Goal: Navigation & Orientation: Find specific page/section

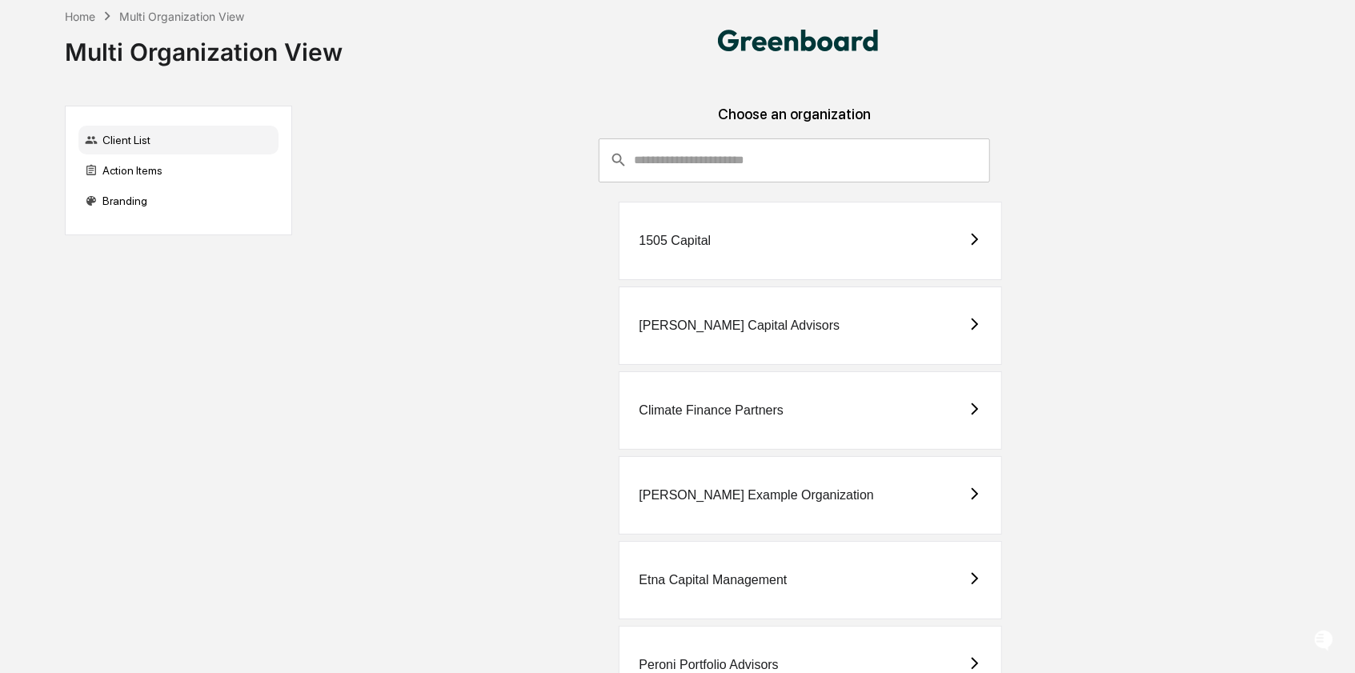
scroll to position [151, 0]
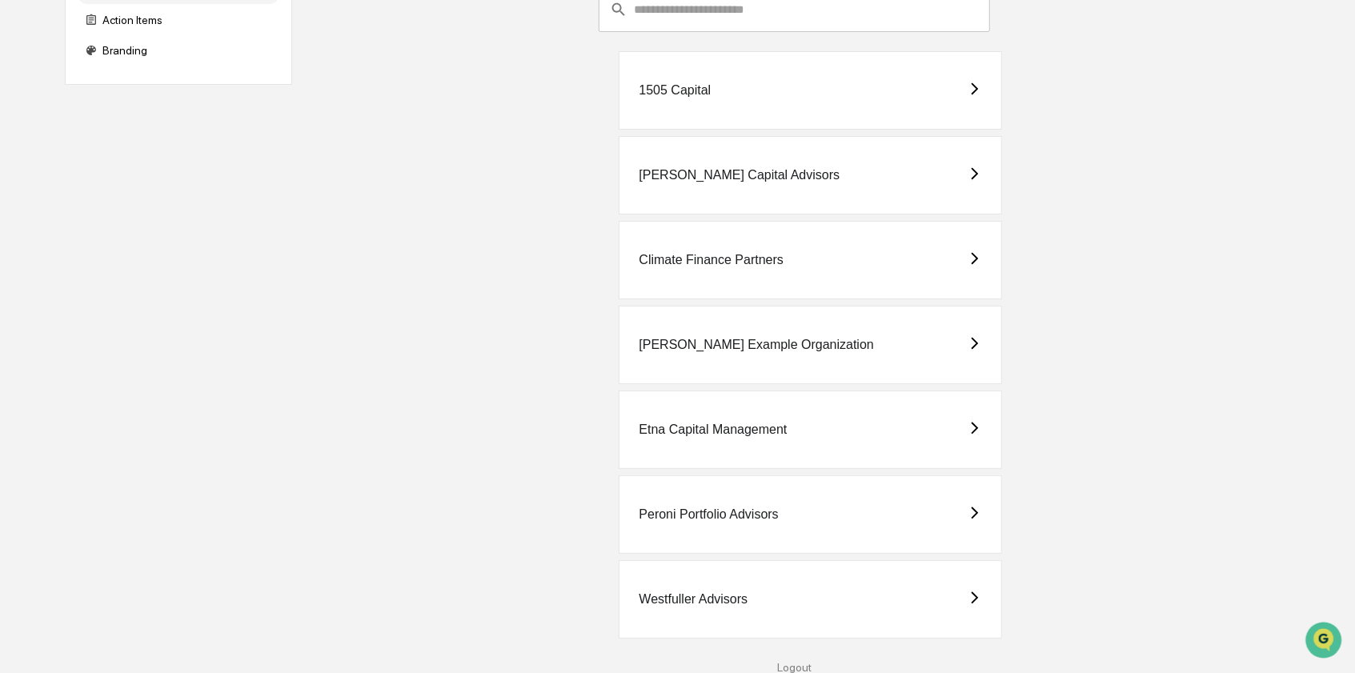
click at [754, 592] on div "Westfuller Advisors" at bounding box center [810, 599] width 383 height 78
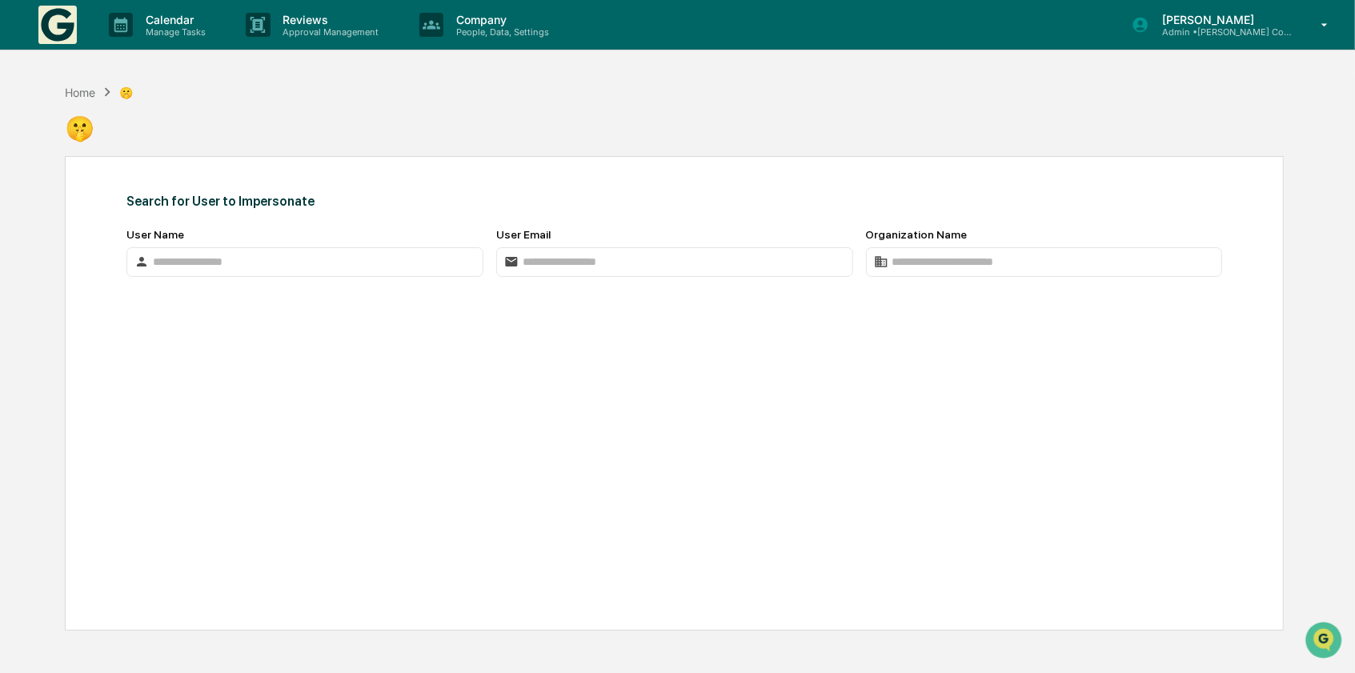
click at [1227, 31] on p "Admin • Dziura Compliance Consulting, LLC" at bounding box center [1224, 31] width 149 height 11
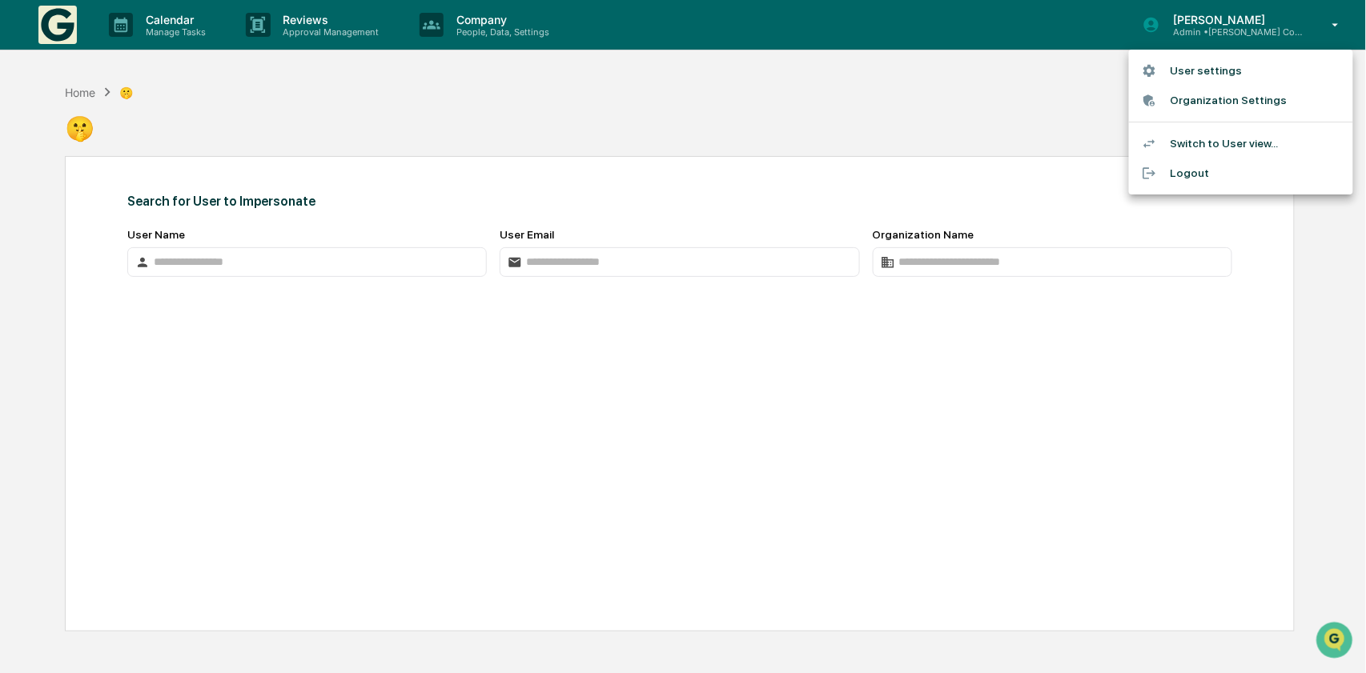
click at [705, 138] on div at bounding box center [683, 336] width 1366 height 673
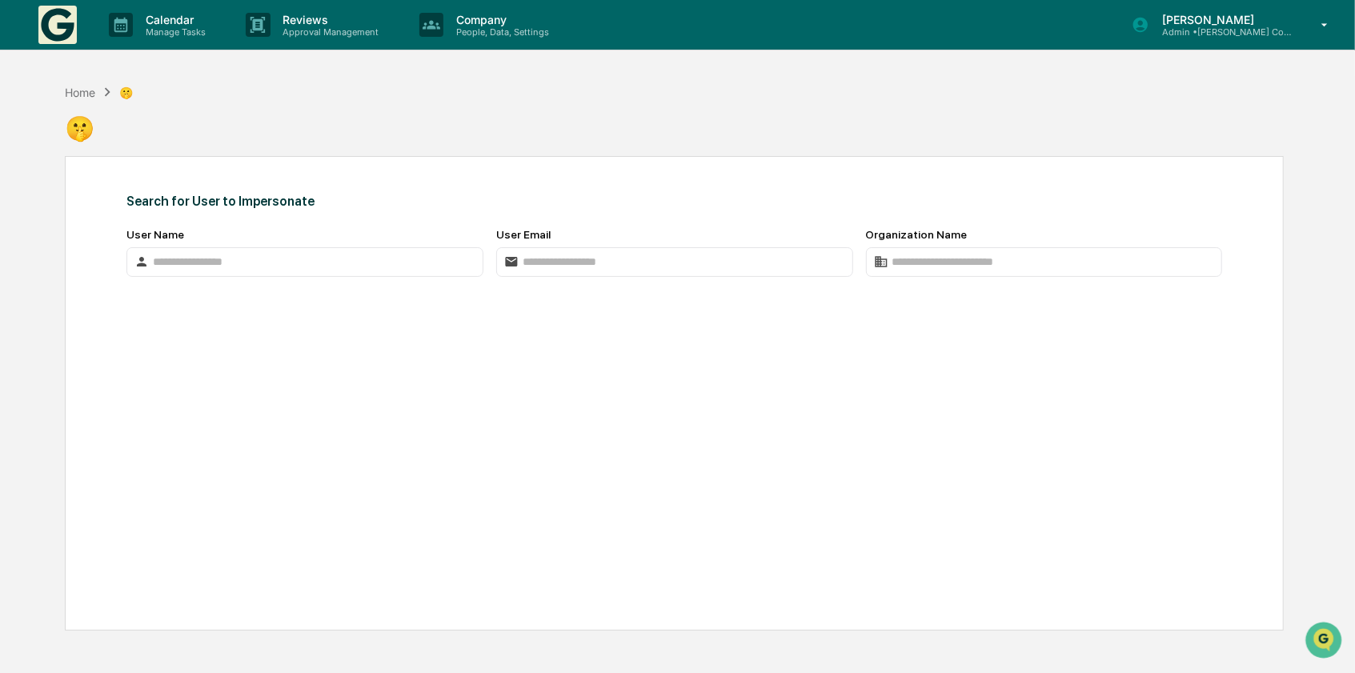
click at [55, 28] on img at bounding box center [57, 25] width 38 height 38
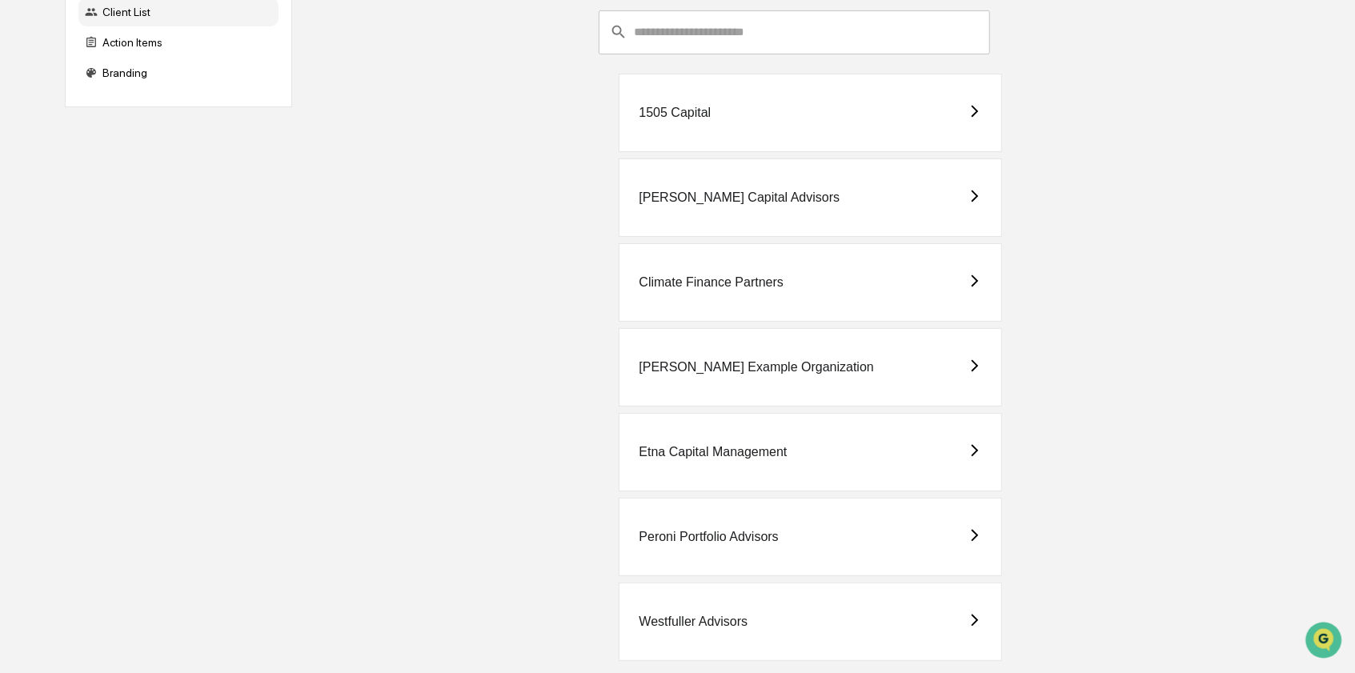
scroll to position [151, 0]
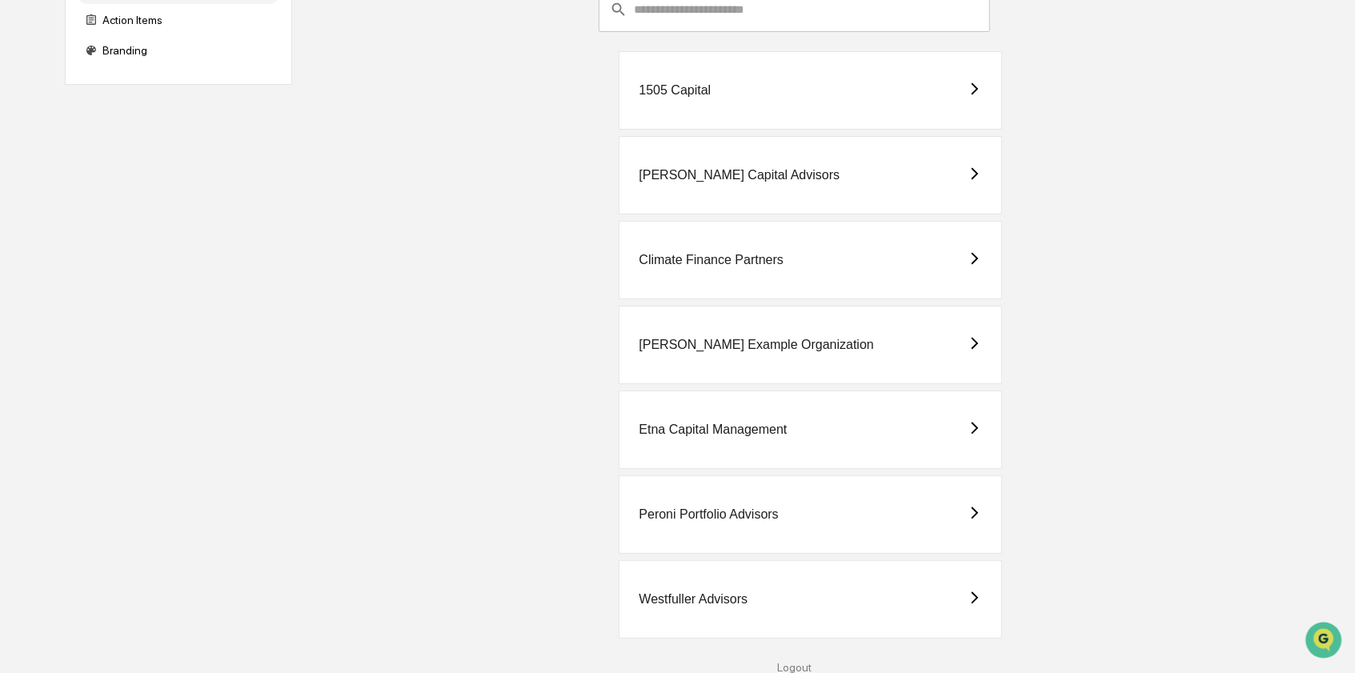
click at [843, 593] on div "Westfuller Advisors" at bounding box center [810, 599] width 383 height 78
